Goal: Communication & Community: Connect with others

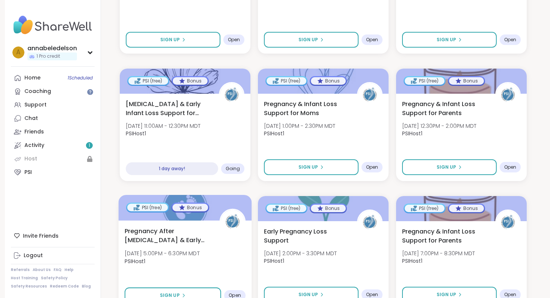
scroll to position [253, 0]
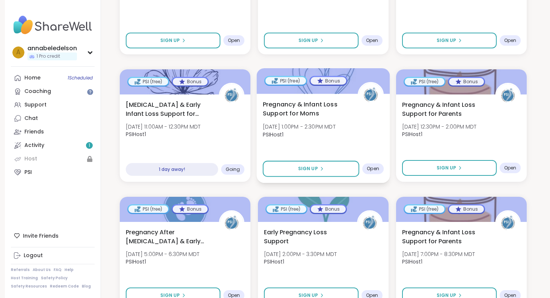
click at [303, 145] on div "Pregnancy & Infant Loss Support for Moms Fri, Oct 10 | 1:00PM - 2:30PM MDT PSIH…" at bounding box center [322, 138] width 133 height 89
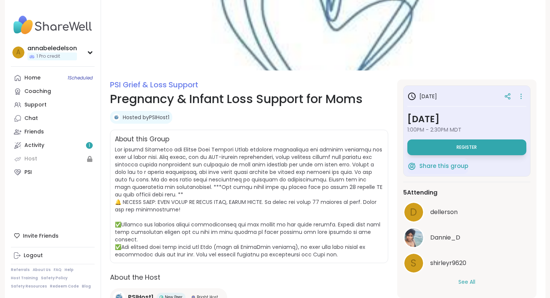
scroll to position [64, 0]
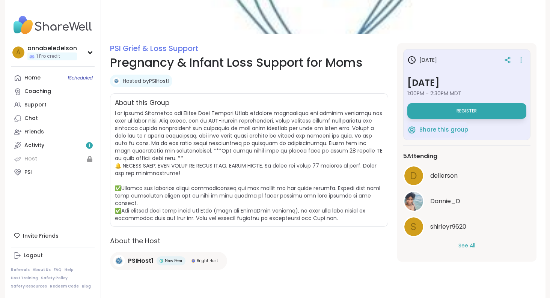
click at [463, 244] on button "See All" at bounding box center [466, 246] width 17 height 8
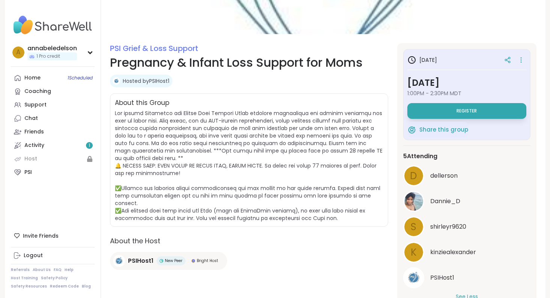
scroll to position [100, 0]
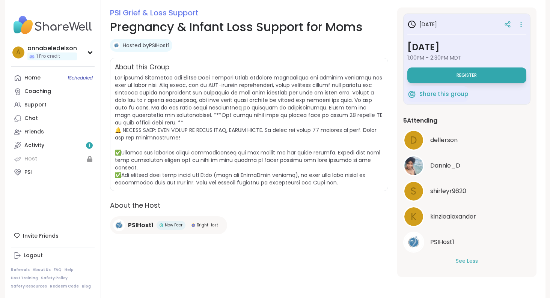
click at [473, 222] on div "k kinziealexander" at bounding box center [466, 216] width 127 height 21
click at [435, 188] on span "shirleyr9620" at bounding box center [448, 191] width 36 height 9
click at [447, 166] on span "Dannie_D" at bounding box center [445, 165] width 30 height 9
click at [440, 137] on span "dellerson" at bounding box center [443, 140] width 27 height 9
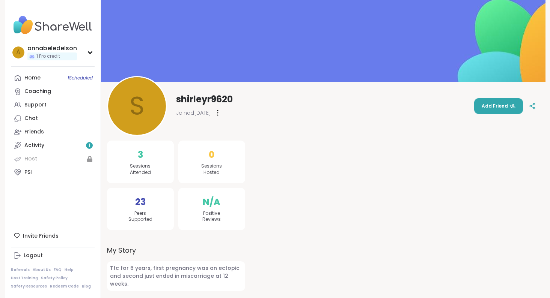
scroll to position [12, 0]
